Goal: Check status: Check status

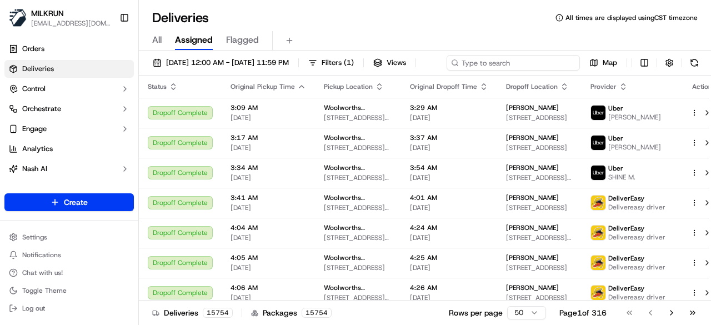
click at [540, 62] on div "[DATE] 12:00 AM - [DATE] 11:59 PM Filters ( 1 ) Views Map" at bounding box center [425, 65] width 572 height 21
paste input "4d3fc82c-5d59-464a-9eae-f27328117bd0"
type input "4d3fc82c-5d59-464a-9eae-f27328117bd0"
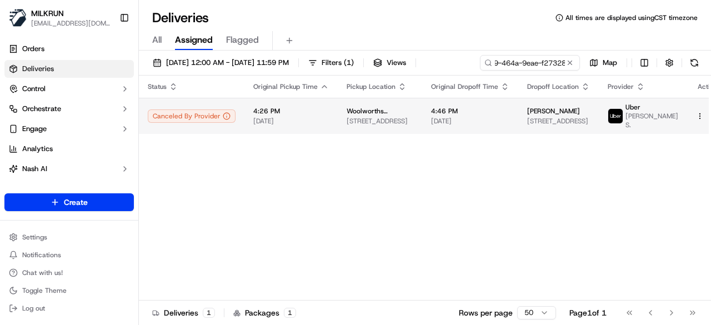
click at [475, 116] on span "4:46 PM" at bounding box center [470, 111] width 78 height 9
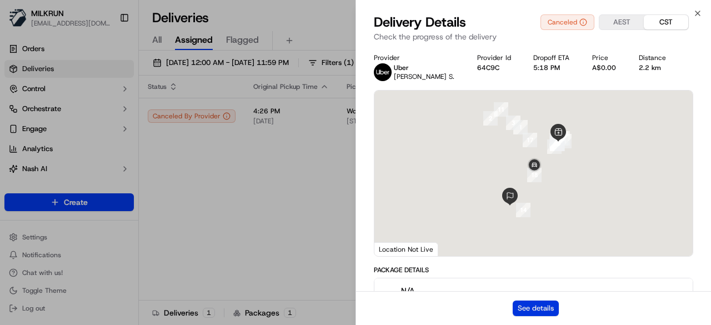
click at [530, 303] on button "See details" at bounding box center [536, 309] width 46 height 16
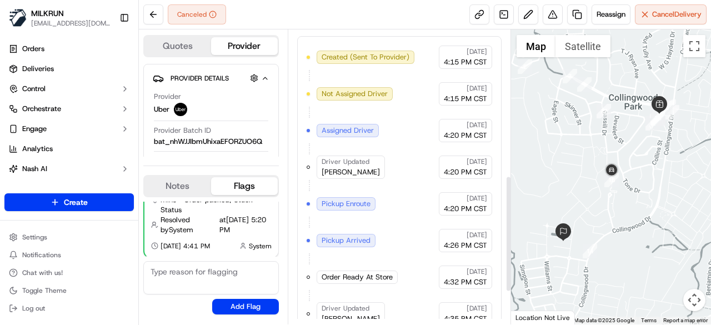
scroll to position [452, 0]
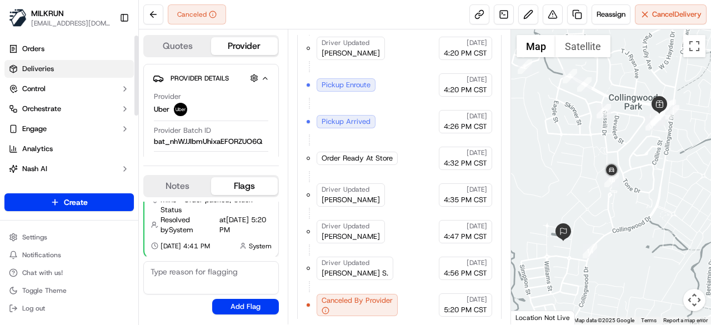
click at [49, 73] on span "Deliveries" at bounding box center [38, 69] width 32 height 10
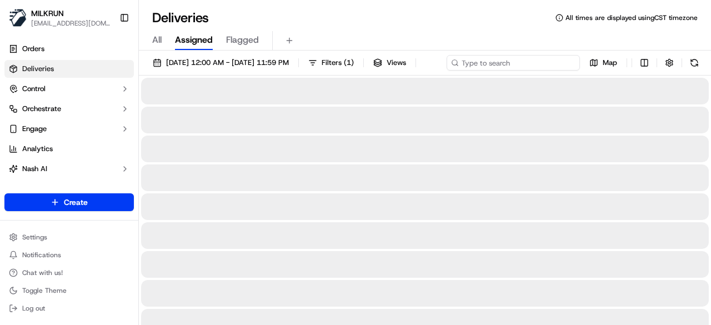
click at [502, 61] on div "[DATE] 12:00 AM - [DATE] 11:59 PM Filters ( 1 ) Views Map" at bounding box center [425, 65] width 572 height 21
paste input "f1d1a7a5-1b8e-4b0a-abd8-d6a9728ba8a6"
type input "f1d1a7a5-1b8e-4b0a-abd8-d6a9728ba8a6"
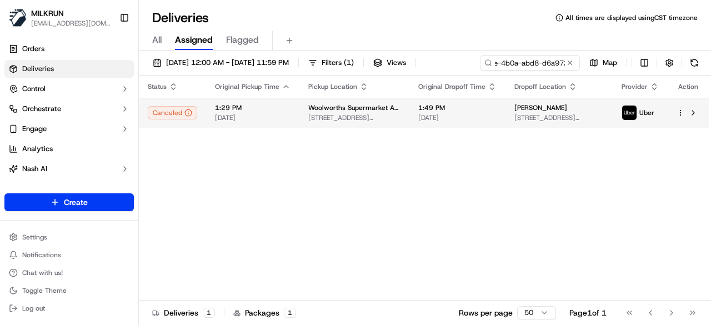
click at [474, 132] on div "Status Original Pickup Time Pickup Location Original Dropoff Time Dropoff Locat…" at bounding box center [424, 188] width 570 height 225
click at [491, 115] on td "1:49 PM 18/09/2025" at bounding box center [458, 113] width 96 height 30
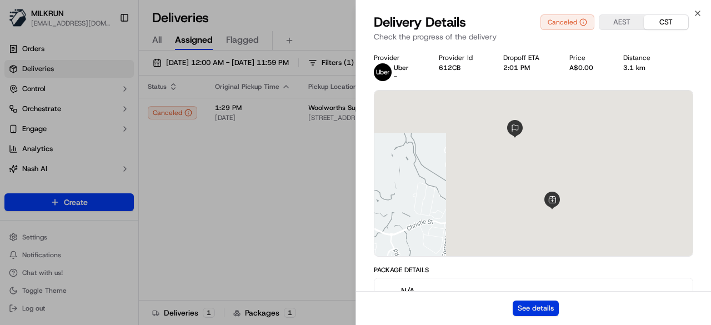
click at [521, 304] on button "See details" at bounding box center [536, 309] width 46 height 16
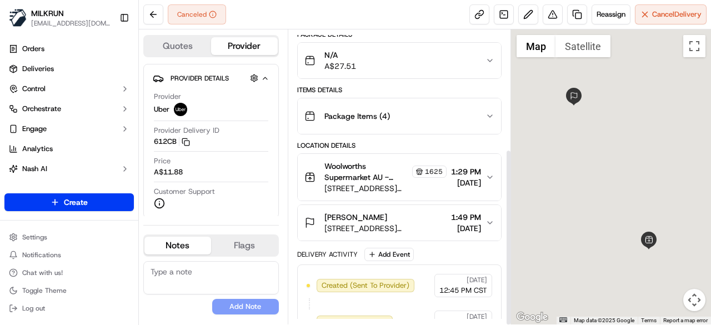
scroll to position [198, 0]
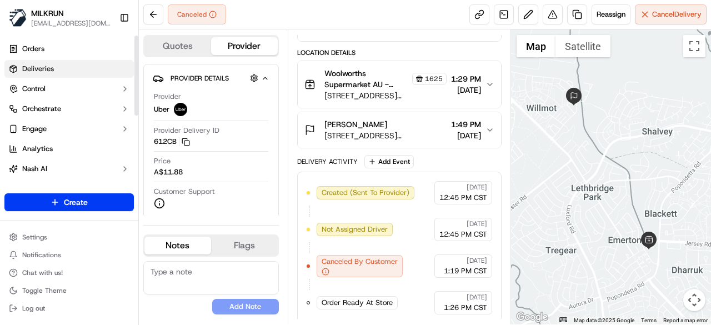
click at [79, 63] on link "Deliveries" at bounding box center [69, 69] width 130 height 18
